Goal: Ask a question

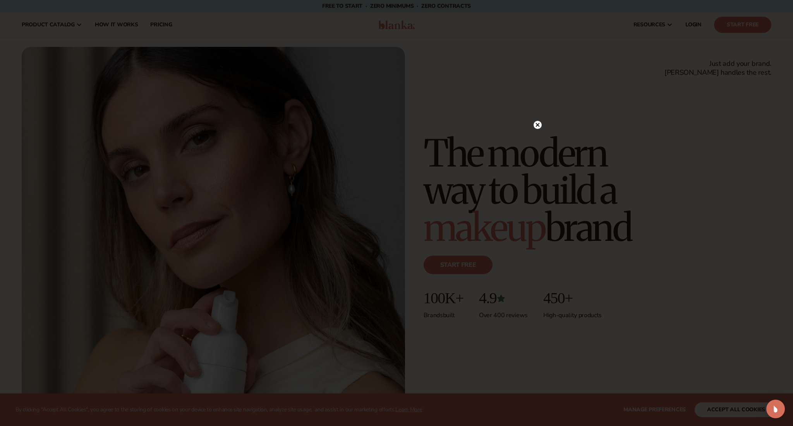
click at [538, 123] on circle at bounding box center [537, 125] width 8 height 8
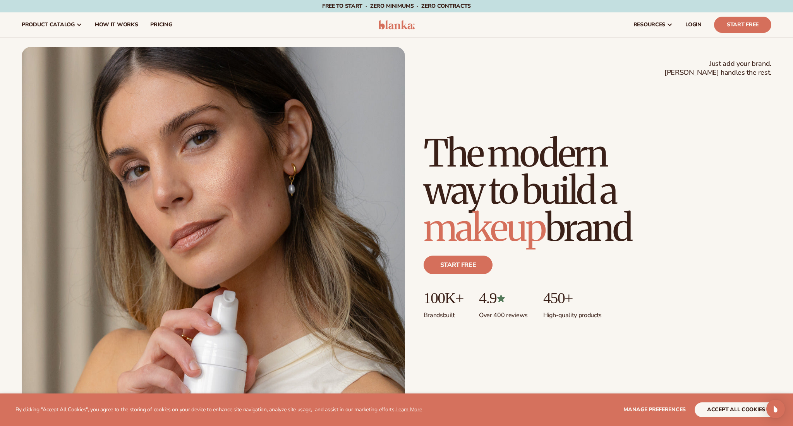
click at [719, 407] on button "accept all cookies" at bounding box center [735, 409] width 83 height 15
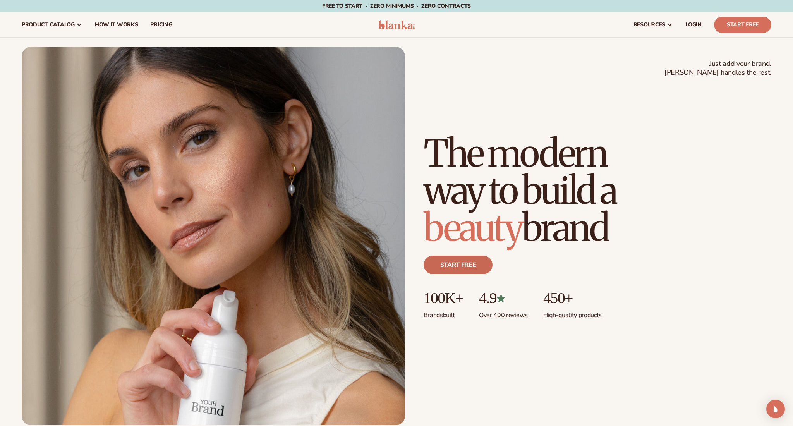
click at [470, 269] on link "Start free" at bounding box center [457, 264] width 69 height 19
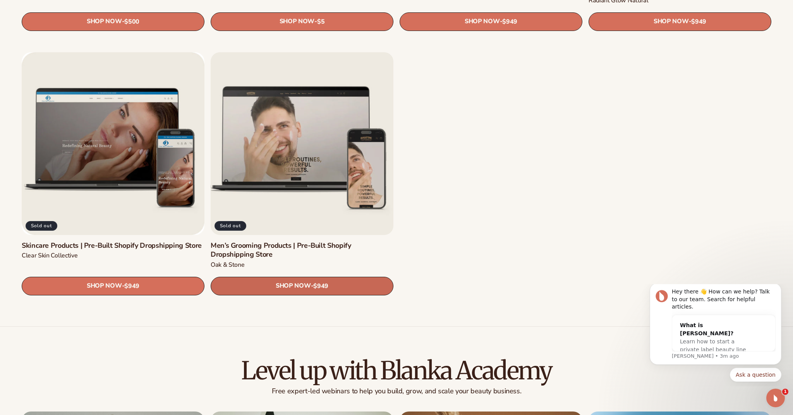
scroll to position [1252, 1]
click at [309, 277] on link "SHOP NOW - Regular price $949 Sale price $949 Regular price Unit price / per" at bounding box center [302, 286] width 183 height 19
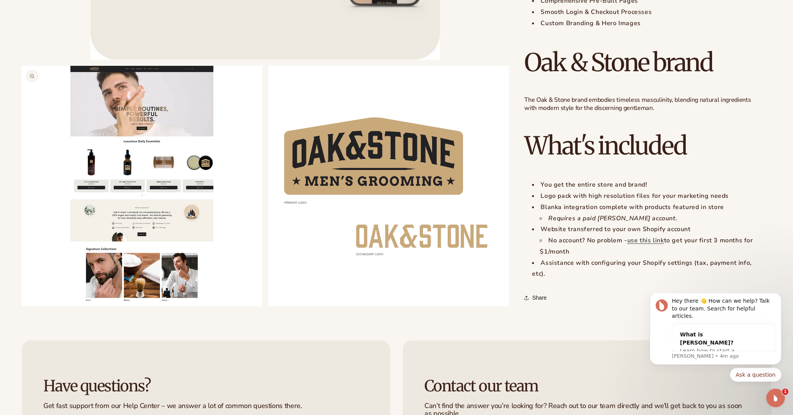
scroll to position [591, 0]
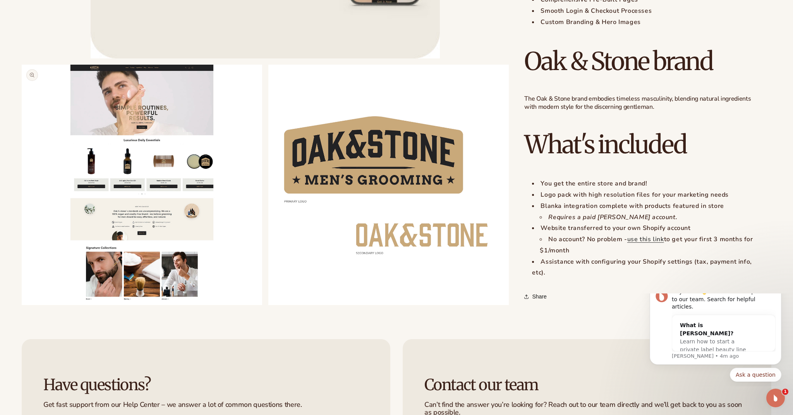
click at [22, 305] on button "Open media 2 in modal" at bounding box center [22, 305] width 0 height 0
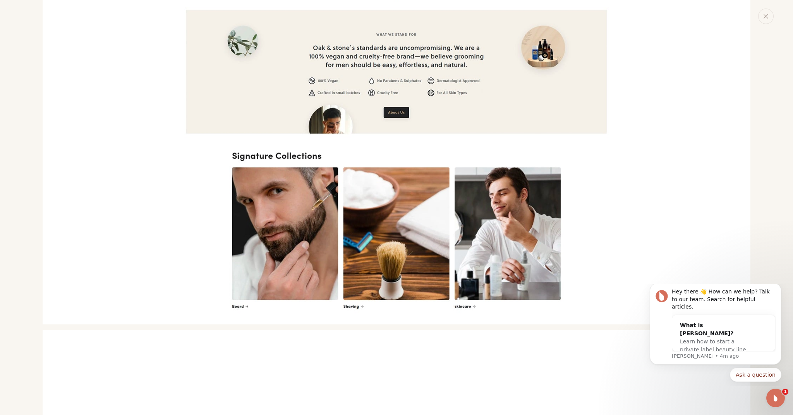
scroll to position [1108, 0]
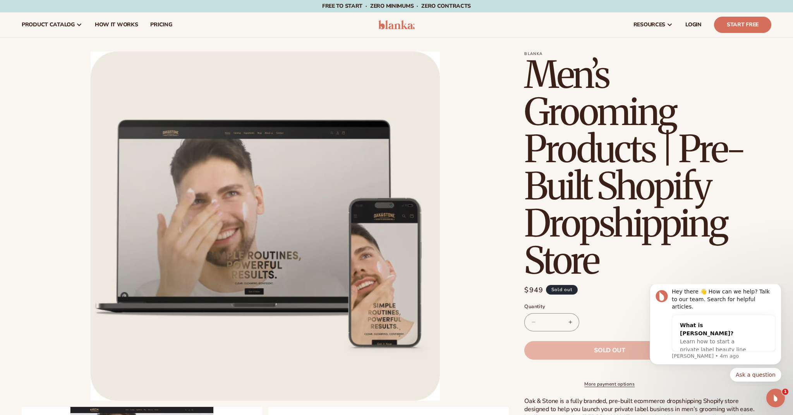
scroll to position [0, 0]
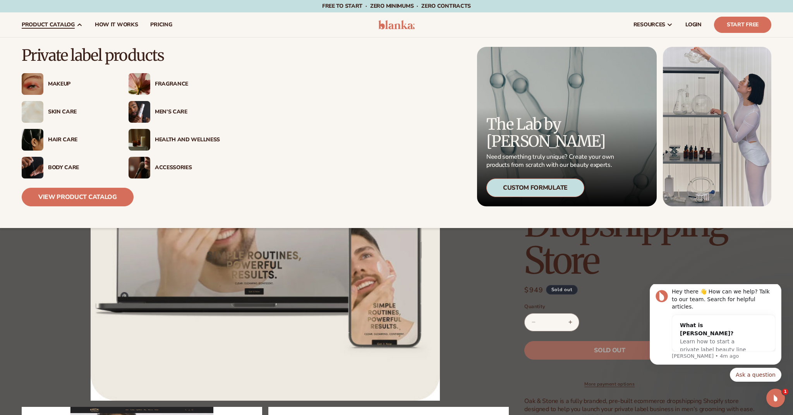
click at [145, 108] on img at bounding box center [139, 112] width 22 height 22
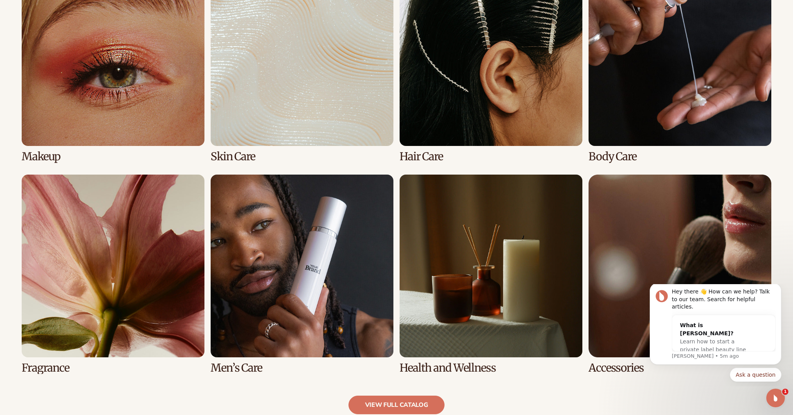
scroll to position [620, 0]
click at [293, 243] on link "6 / 8" at bounding box center [302, 273] width 183 height 199
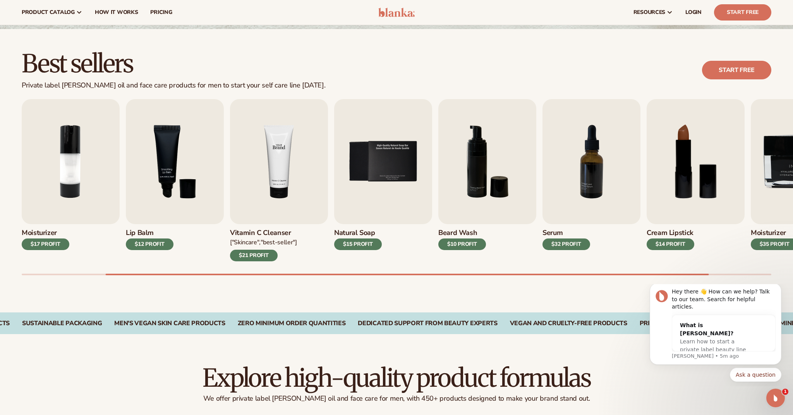
click at [292, 169] on img "4 / 9" at bounding box center [279, 161] width 98 height 125
click at [755, 372] on button "Ask a question" at bounding box center [754, 375] width 51 height 14
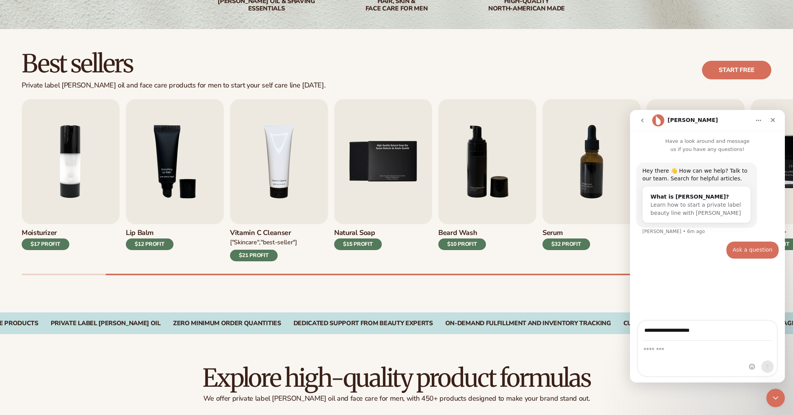
type input "**********"
click at [700, 357] on div "Intercom messenger" at bounding box center [707, 358] width 139 height 35
click at [692, 350] on textarea "Message…" at bounding box center [707, 347] width 139 height 13
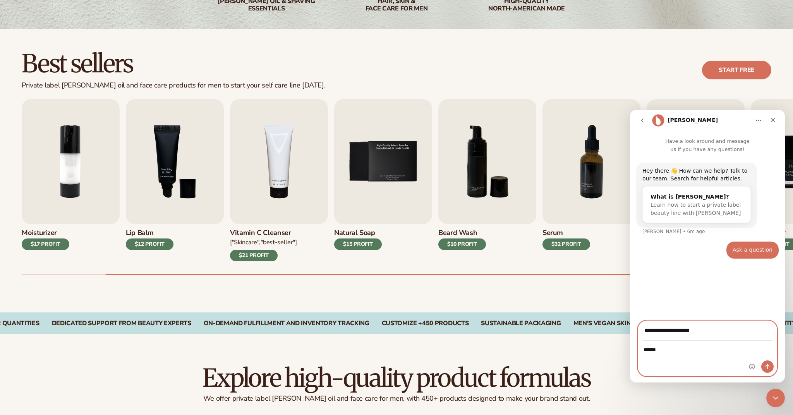
type textarea "*******"
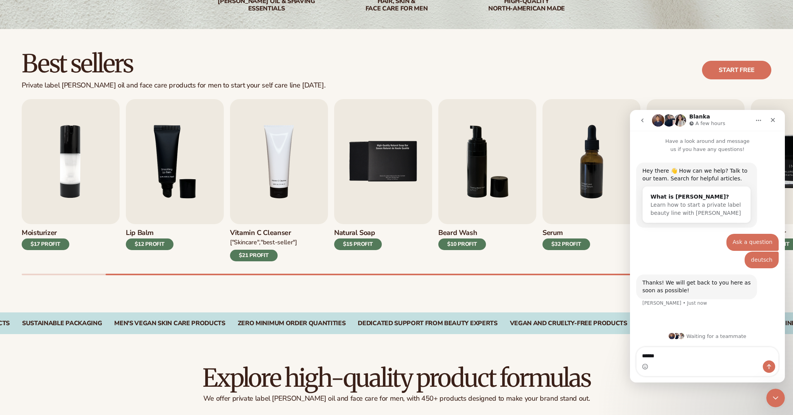
type textarea "*******"
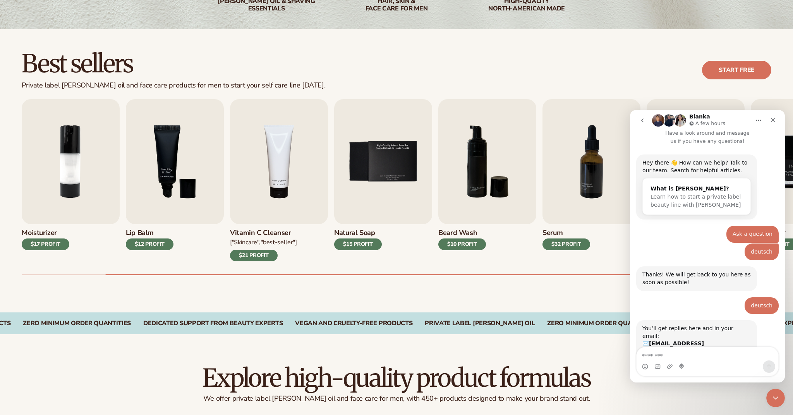
scroll to position [60, 0]
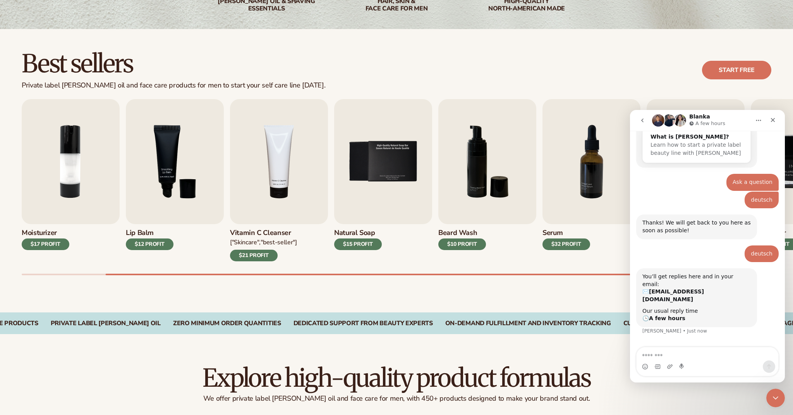
click at [680, 123] on img "Intercom messenger" at bounding box center [679, 120] width 12 height 12
click at [771, 121] on icon "Close" at bounding box center [772, 120] width 6 height 6
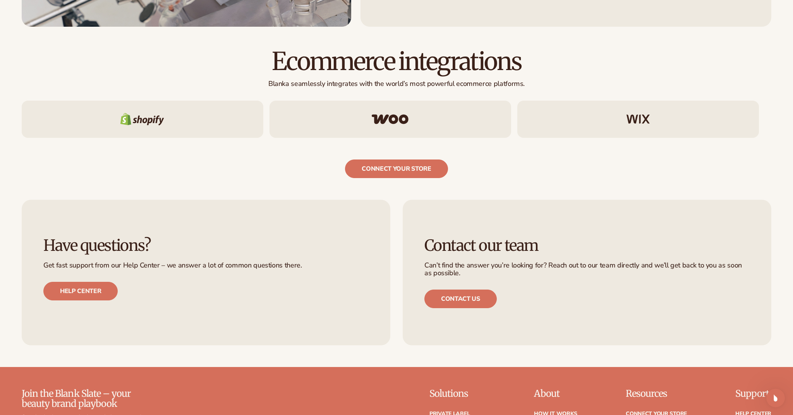
scroll to position [1388, 0]
drag, startPoint x: 120, startPoint y: 118, endPoint x: 138, endPoint y: 117, distance: 17.8
click at [138, 117] on div at bounding box center [142, 119] width 241 height 37
click at [147, 117] on img at bounding box center [142, 119] width 44 height 12
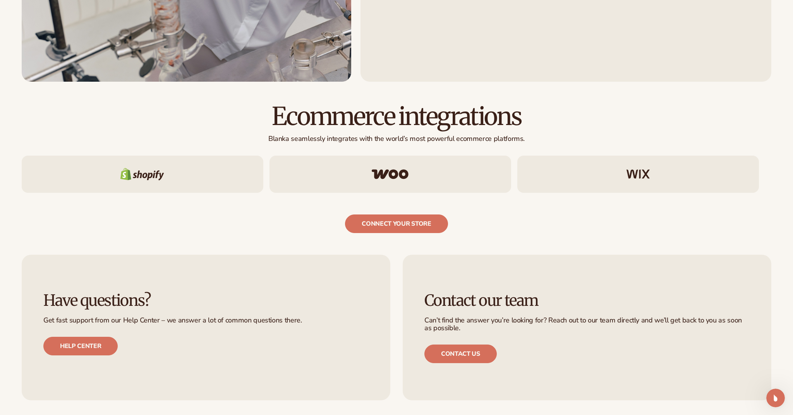
scroll to position [1337, 0]
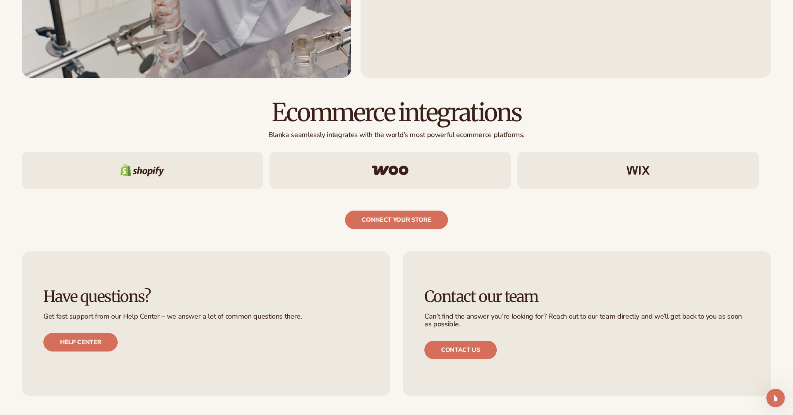
drag, startPoint x: 157, startPoint y: 169, endPoint x: 219, endPoint y: 166, distance: 62.8
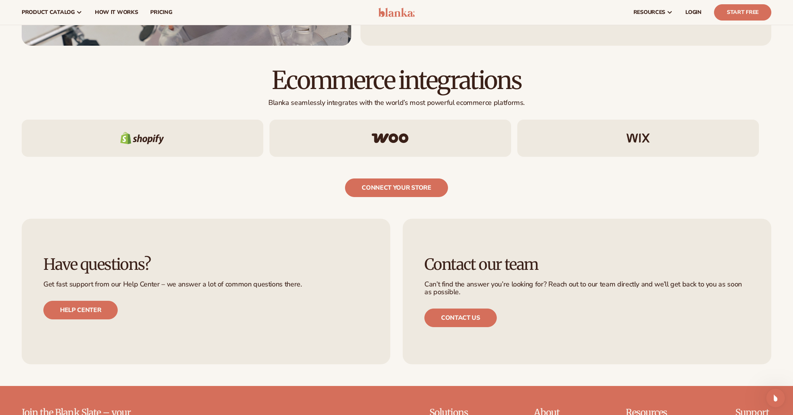
scroll to position [1373, 0]
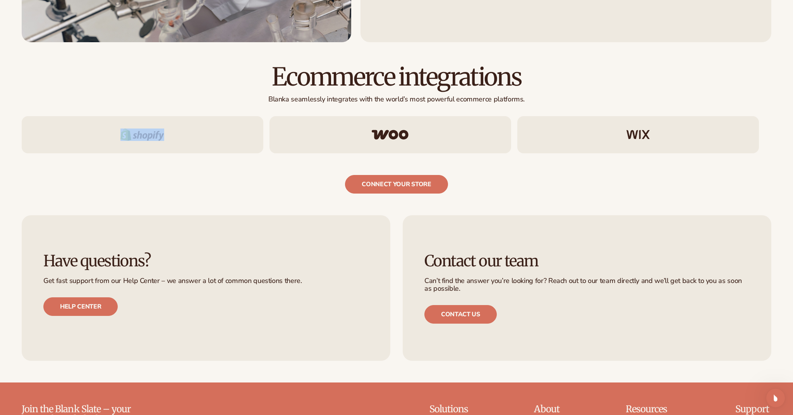
drag, startPoint x: 167, startPoint y: 134, endPoint x: 104, endPoint y: 133, distance: 62.7
click at [108, 133] on div at bounding box center [142, 134] width 241 height 37
click at [176, 84] on h2 "Ecommerce integrations" at bounding box center [396, 77] width 749 height 26
drag, startPoint x: 168, startPoint y: 129, endPoint x: 144, endPoint y: 125, distance: 24.0
click at [139, 127] on div at bounding box center [142, 134] width 241 height 37
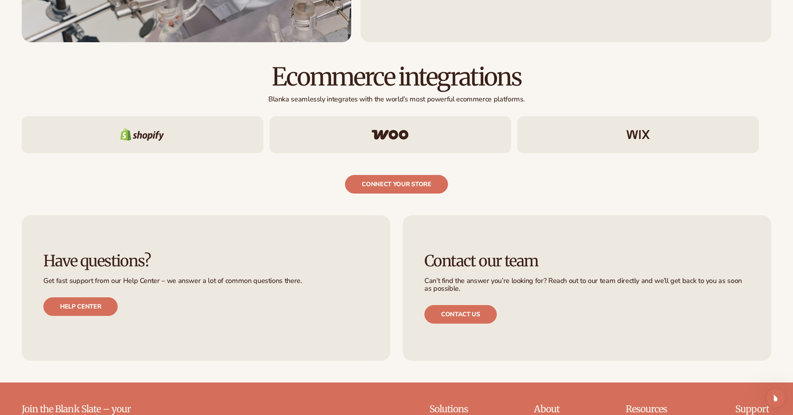
click at [215, 156] on div "connect your store" at bounding box center [396, 173] width 749 height 40
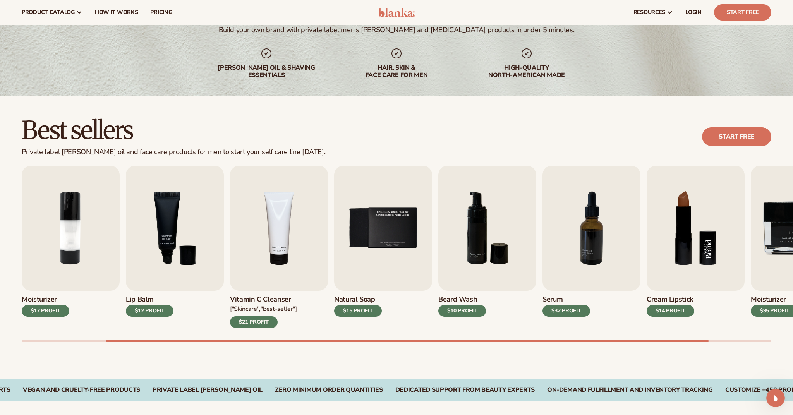
scroll to position [108, 0]
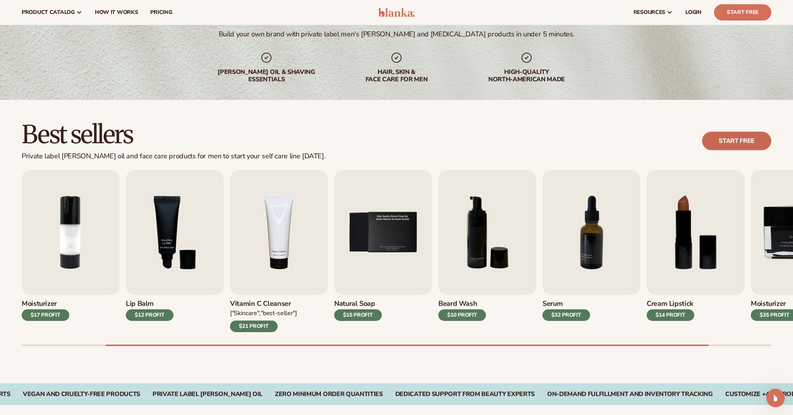
click at [730, 138] on link "Start free" at bounding box center [736, 141] width 69 height 19
